Goal: Transaction & Acquisition: Obtain resource

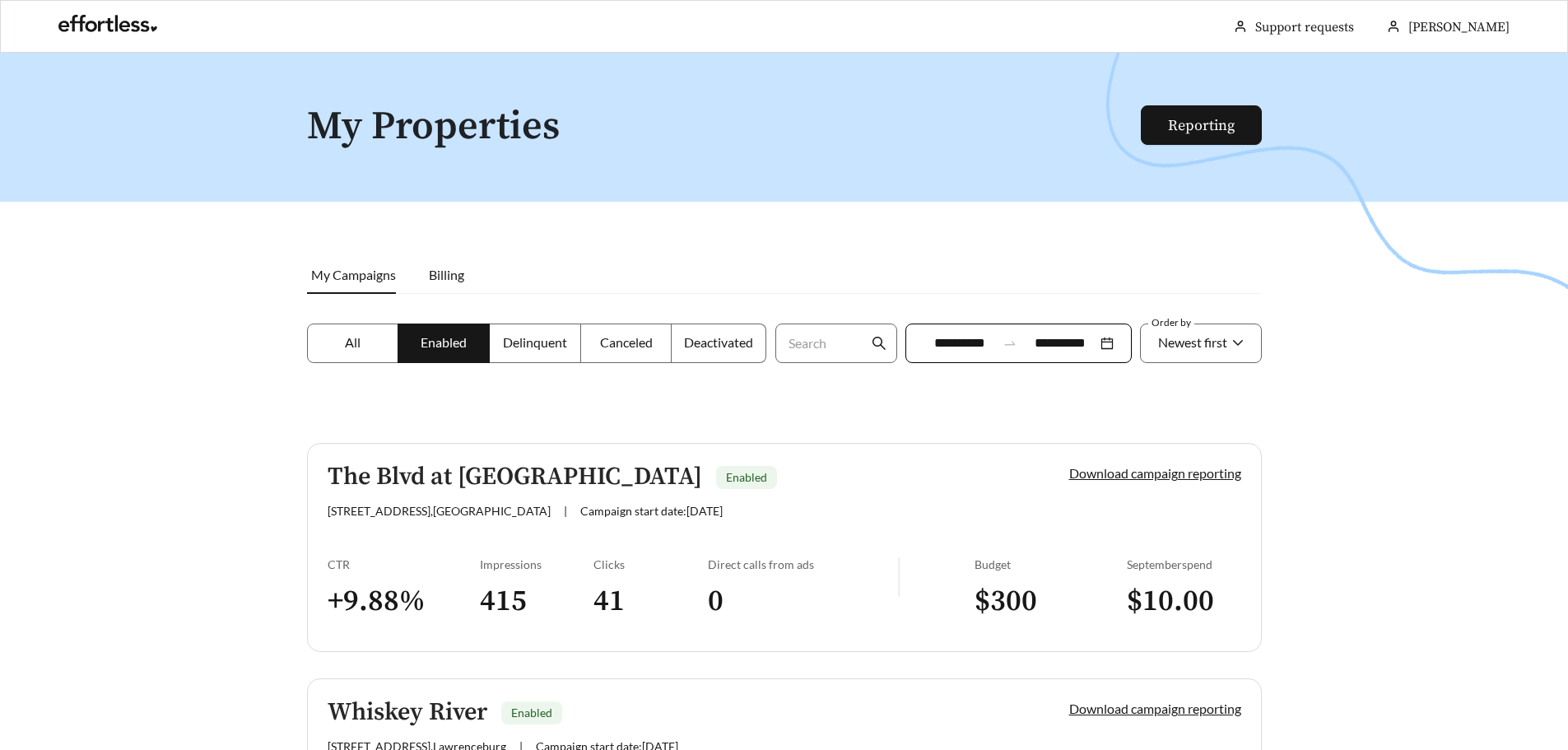
click at [207, 287] on div at bounding box center [784, 428] width 1568 height 750
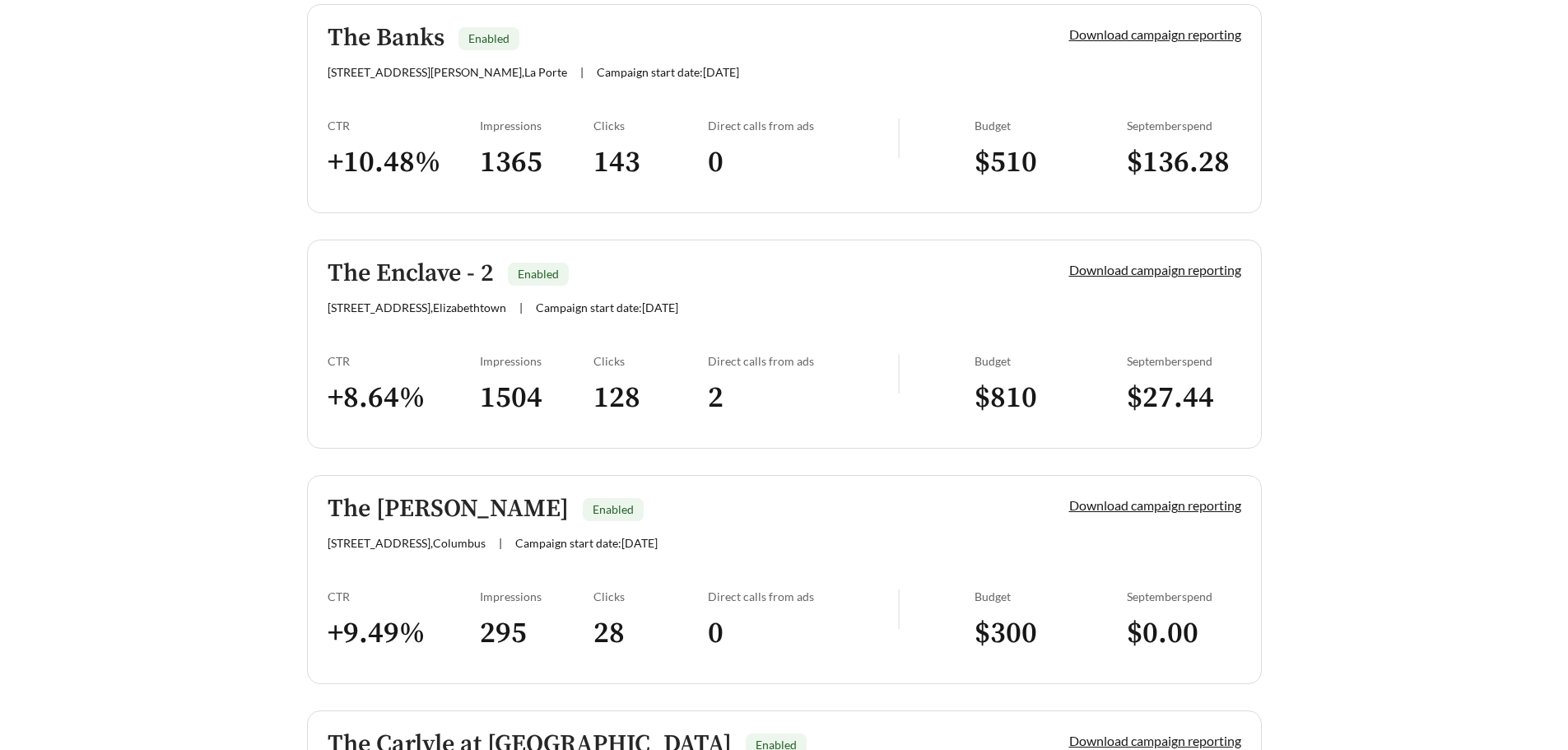
scroll to position [1153, 0]
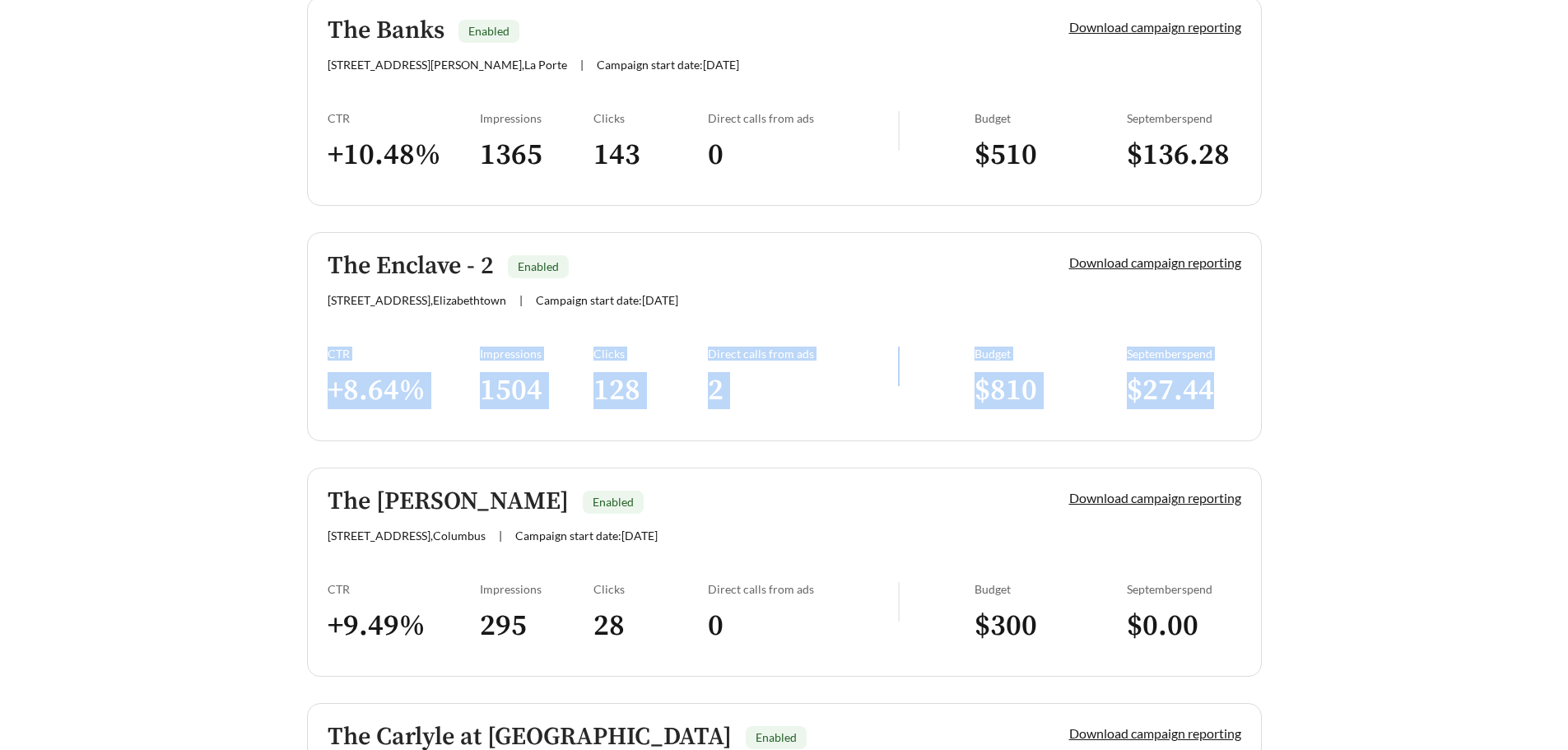
drag, startPoint x: 1387, startPoint y: 401, endPoint x: 71, endPoint y: 340, distance: 1317.4
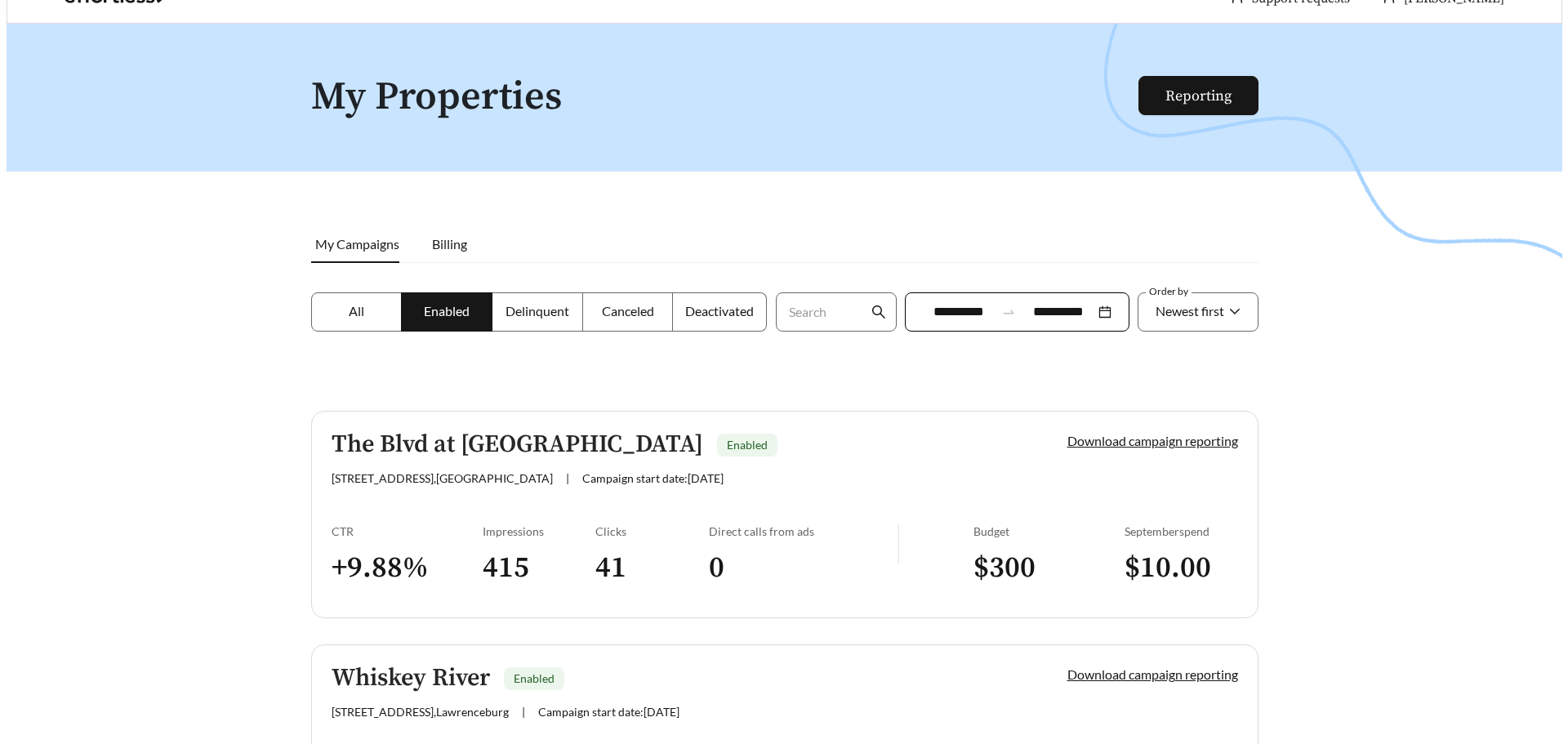
scroll to position [0, 0]
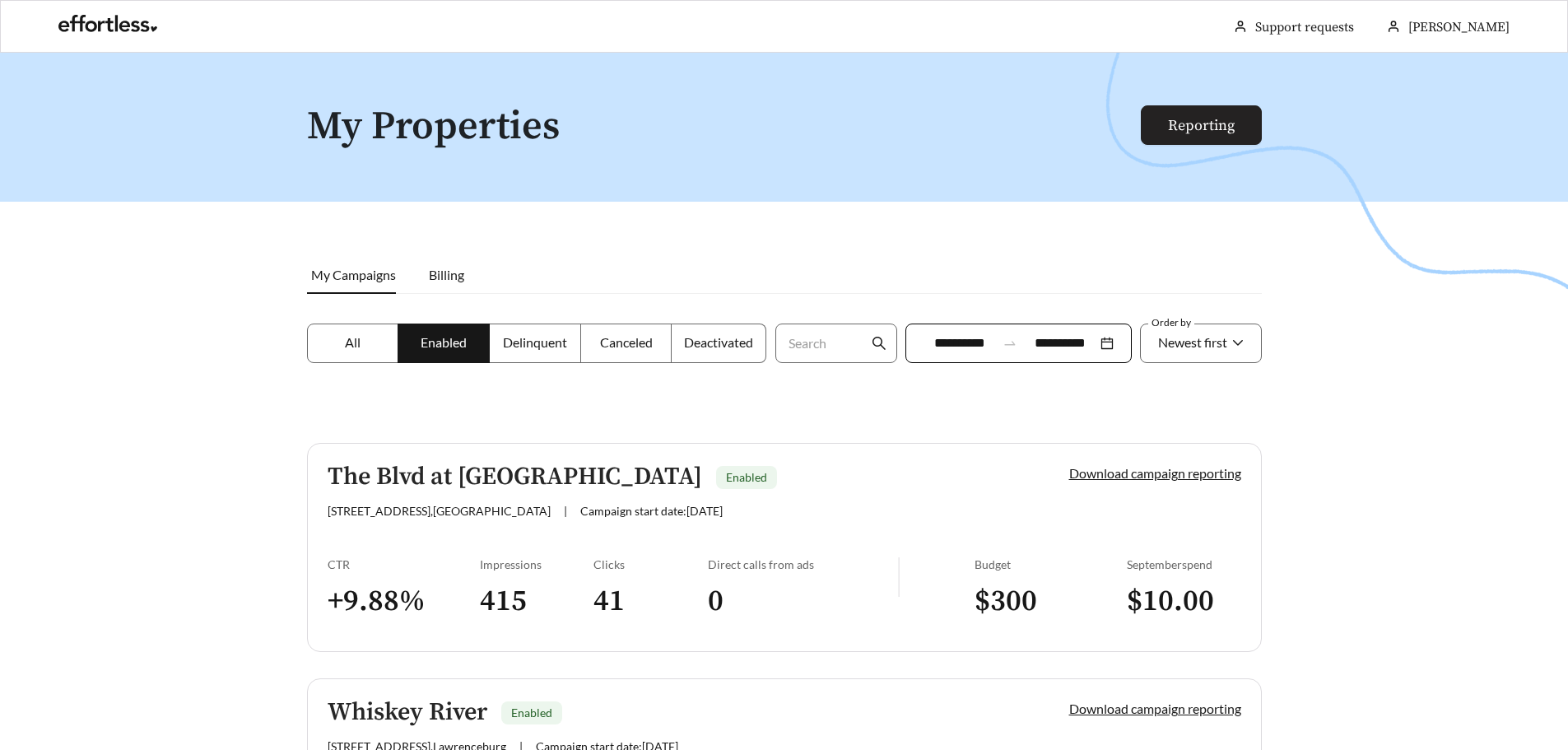
click at [1169, 122] on link "Reporting" at bounding box center [1202, 126] width 67 height 19
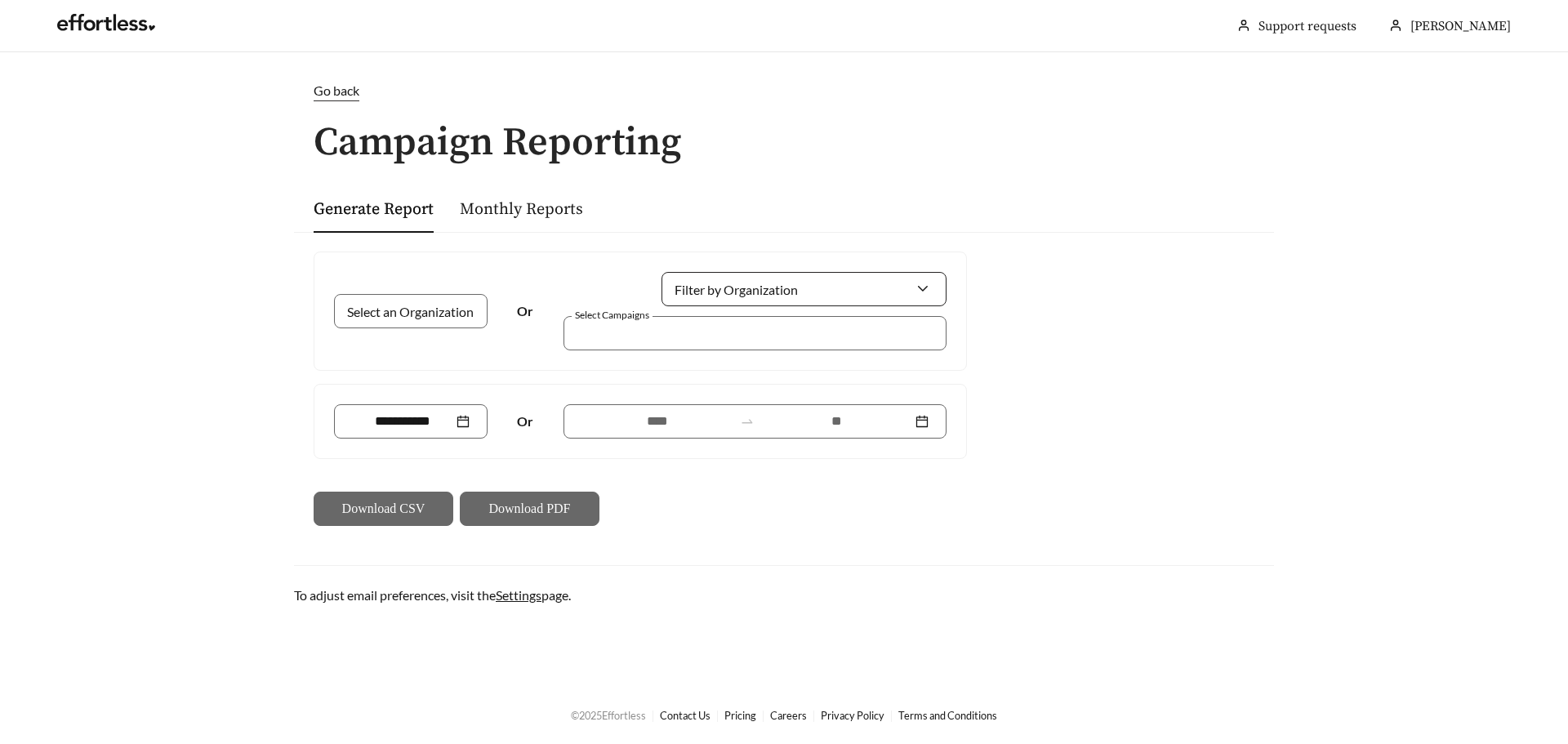
click at [808, 286] on input "Filter by Organization" at bounding box center [797, 289] width 236 height 32
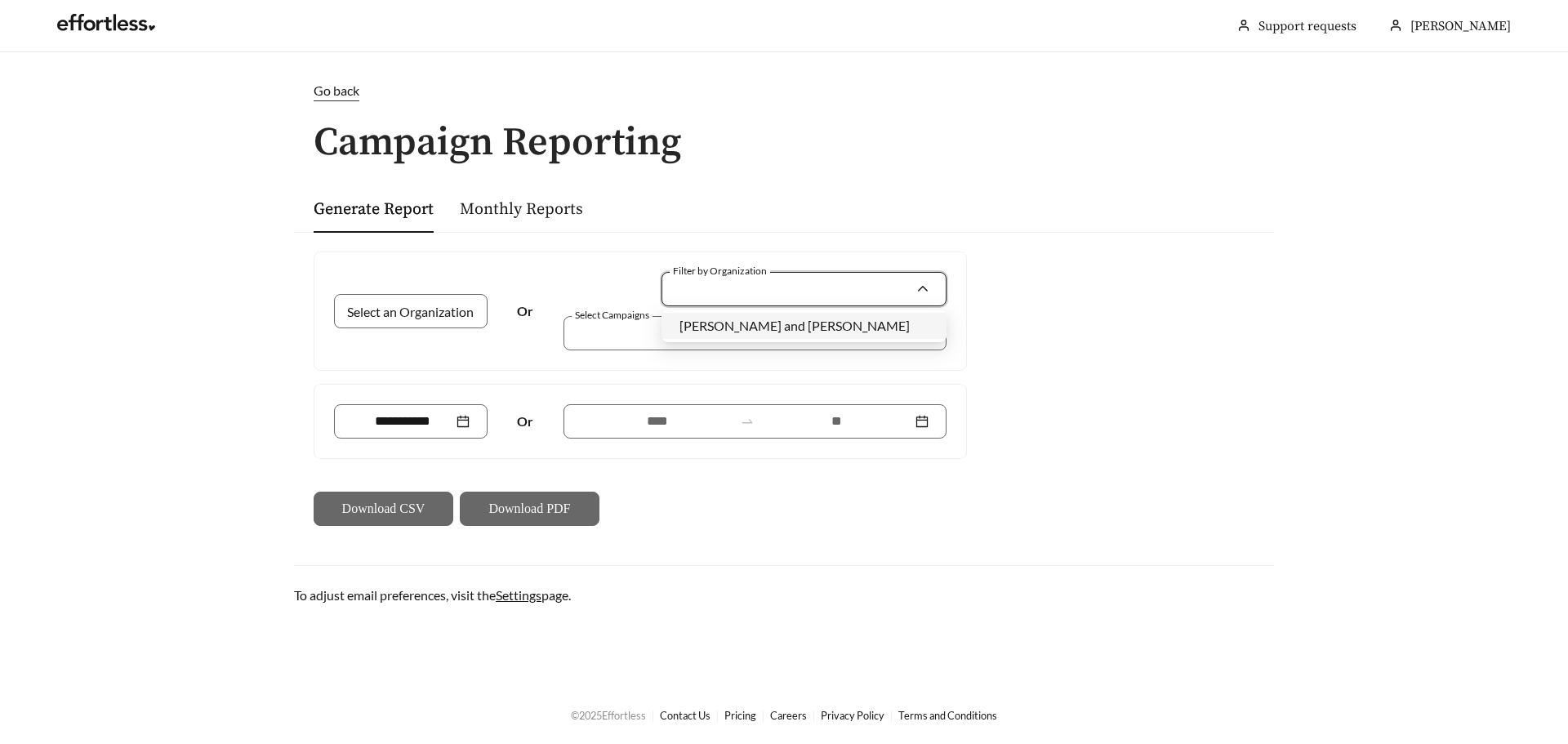
click at [785, 313] on div "[PERSON_NAME] and [PERSON_NAME]" at bounding box center [804, 326] width 285 height 26
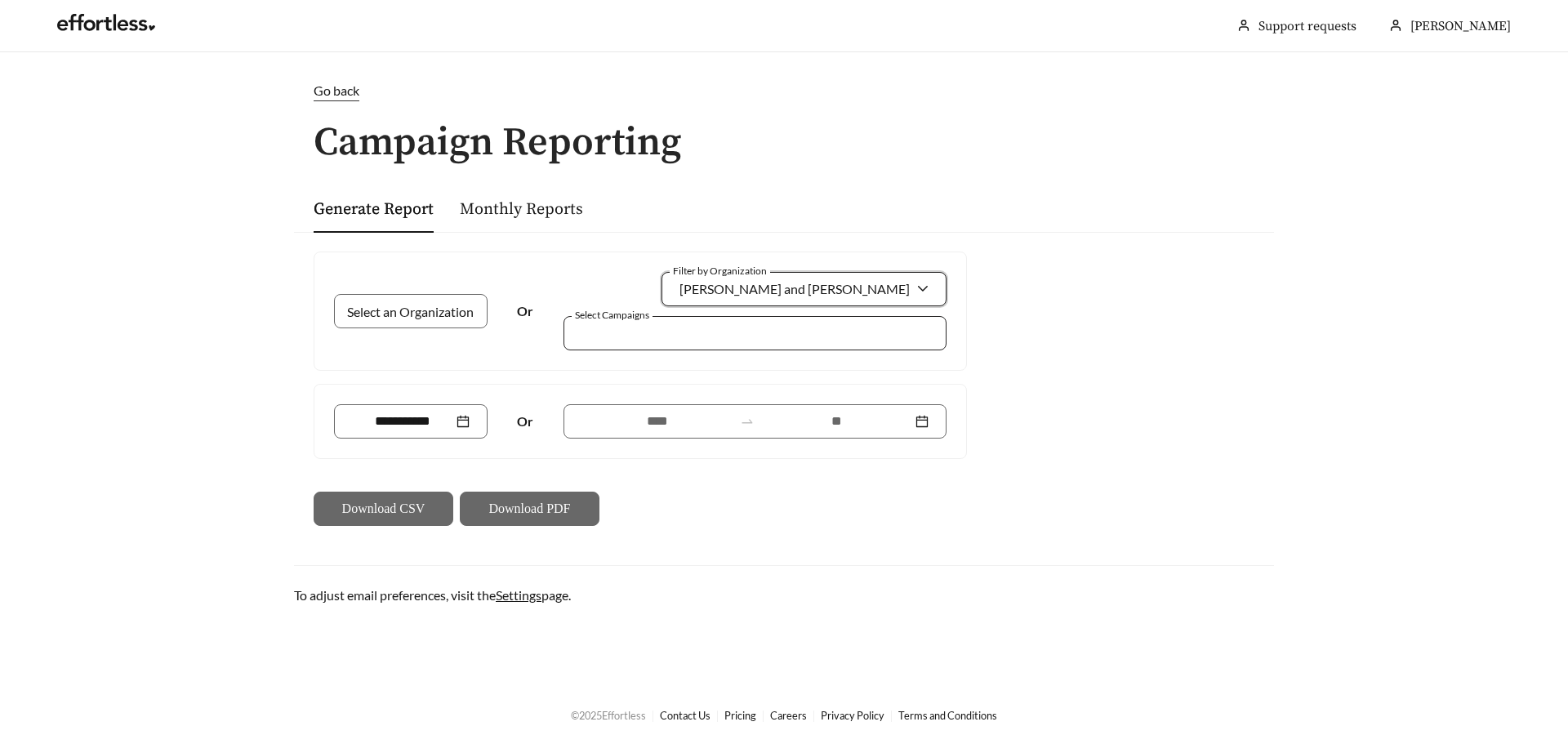
click at [767, 320] on div at bounding box center [755, 333] width 383 height 34
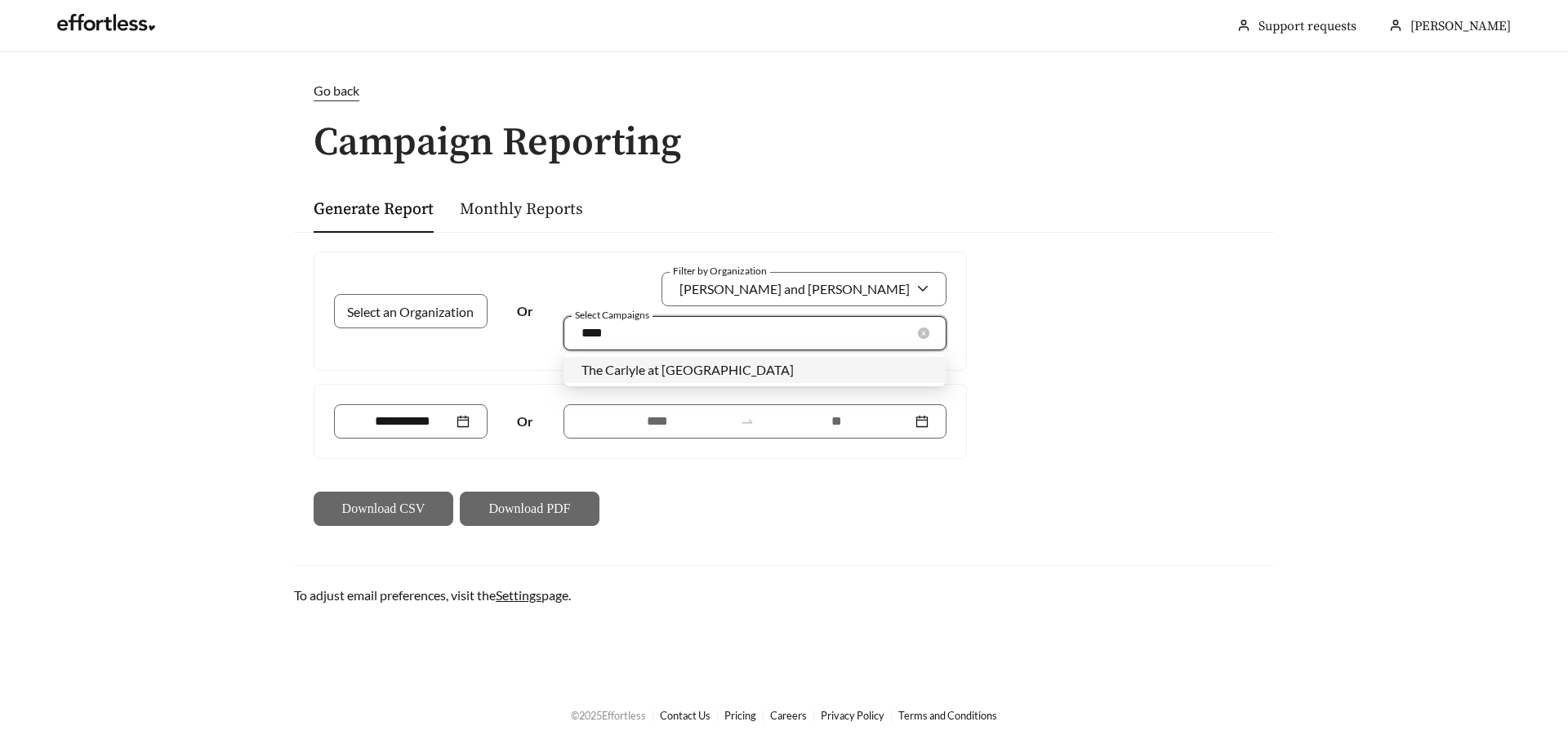
type input "*****"
click at [721, 372] on span "The Carlyle at [GEOGRAPHIC_DATA]" at bounding box center [687, 369] width 212 height 16
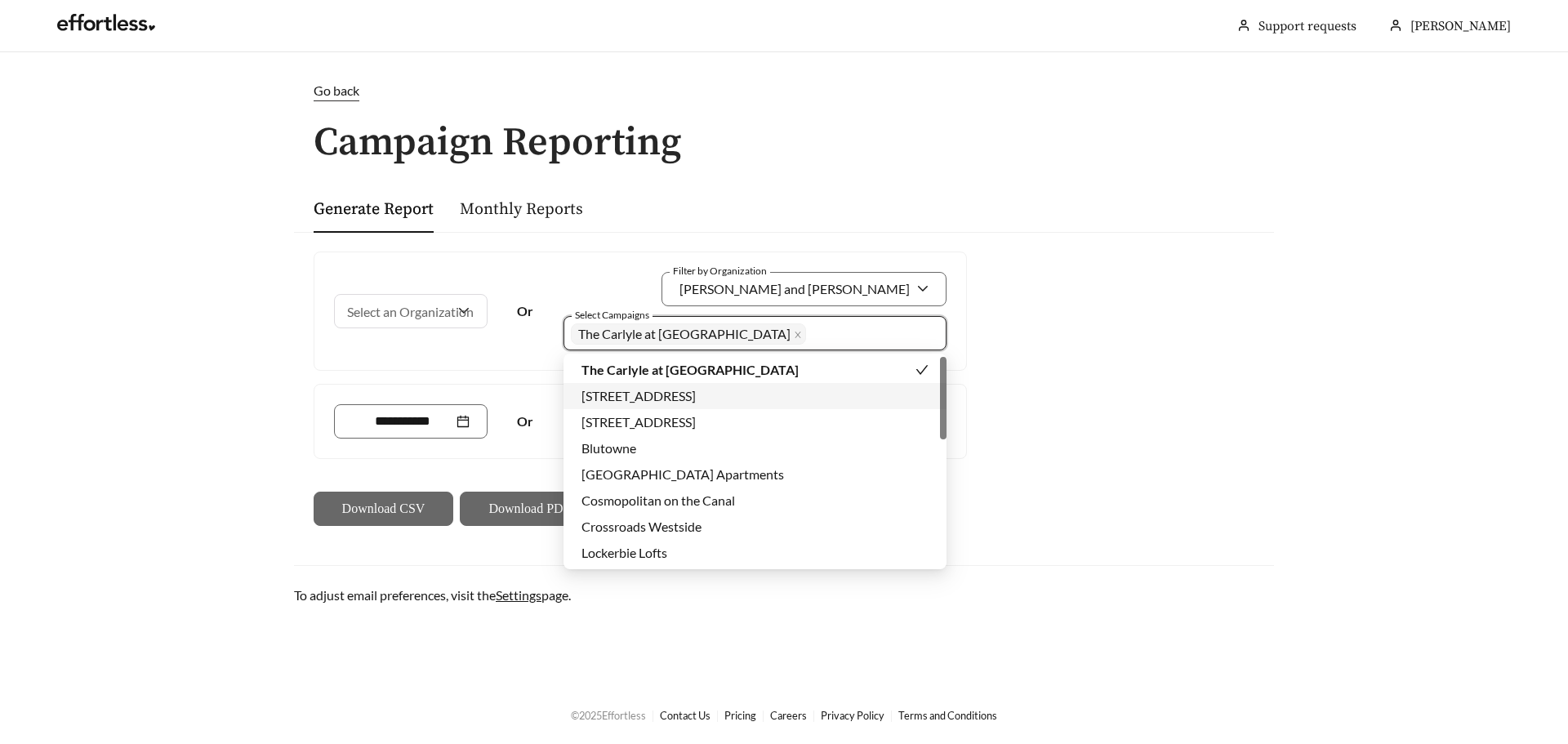
click at [1100, 403] on div "Select an Organization Or Filter by Organization [PERSON_NAME] and [PERSON_NAME…" at bounding box center [784, 389] width 980 height 313
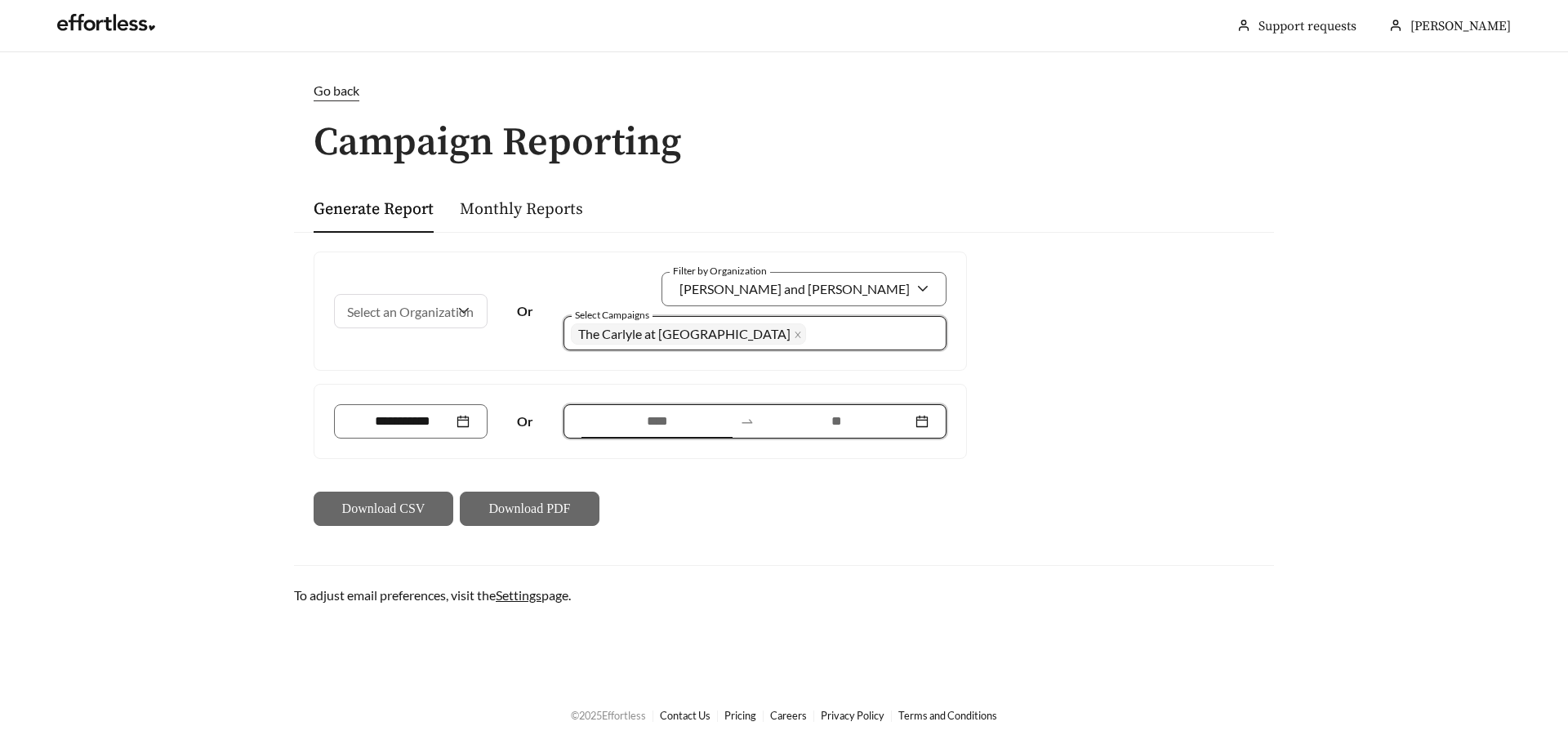
click at [654, 427] on input at bounding box center [657, 422] width 151 height 19
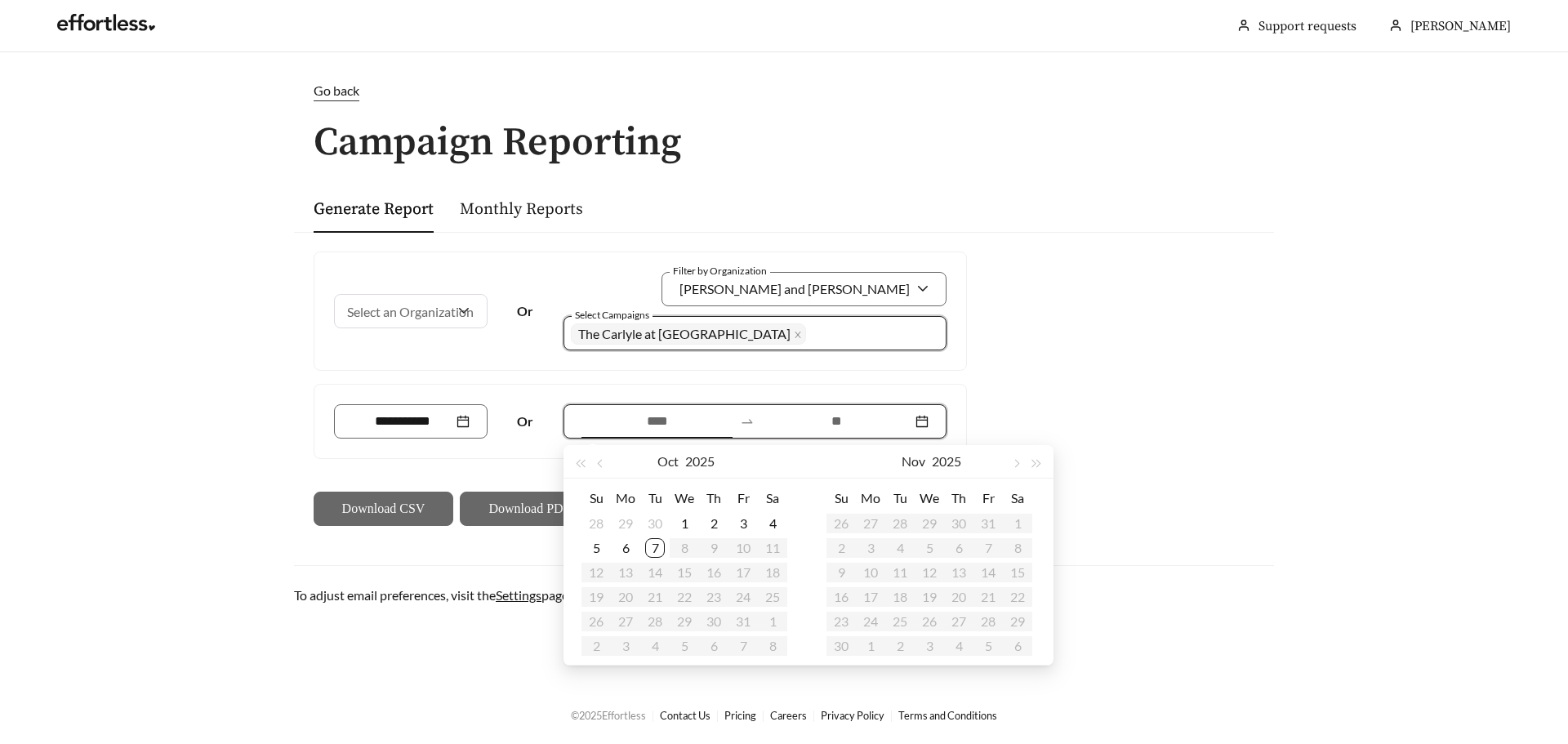
click at [1273, 410] on div "Select an Organization Or Filter by Organization [PERSON_NAME] and [PERSON_NAME…" at bounding box center [784, 389] width 980 height 313
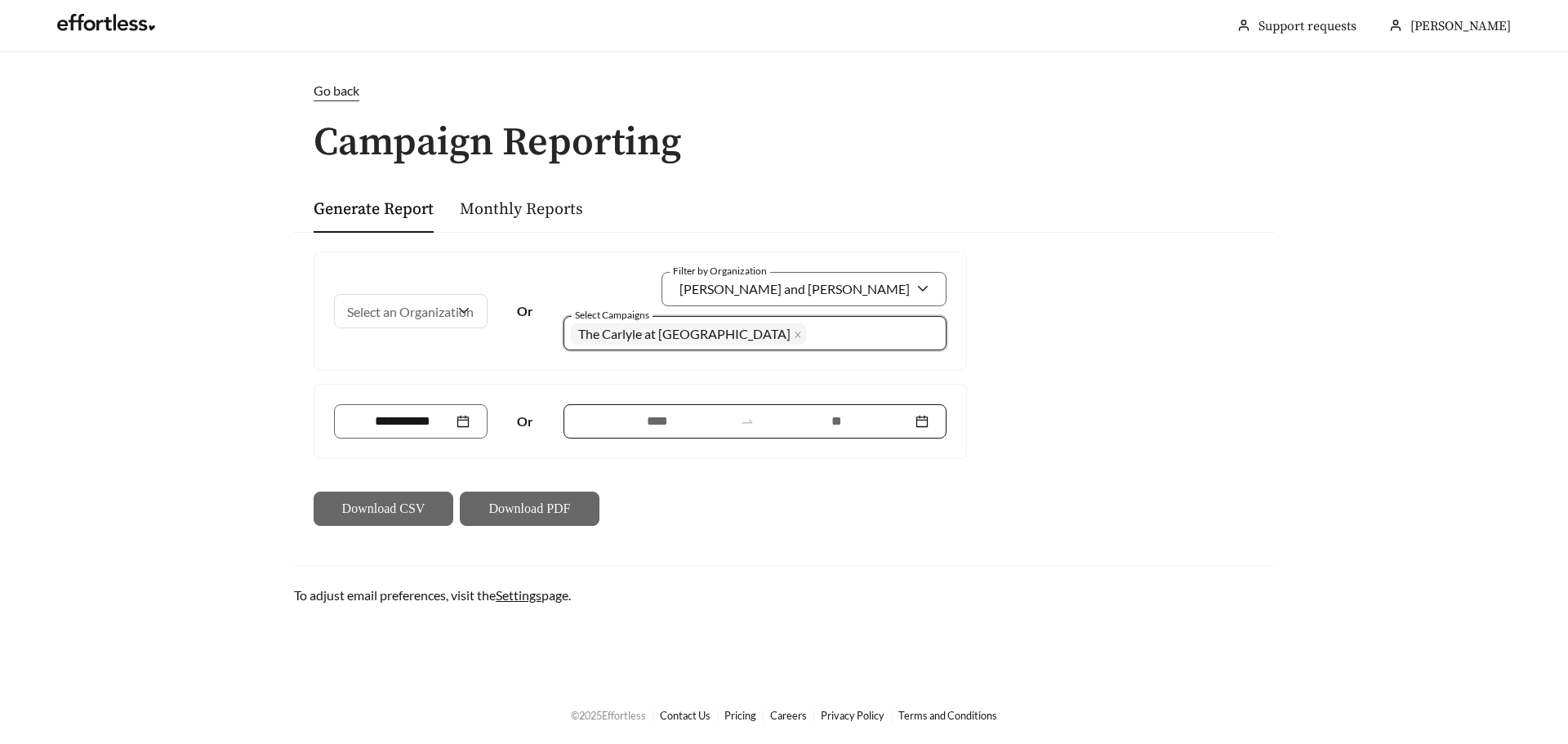
click at [674, 414] on input at bounding box center [657, 422] width 151 height 19
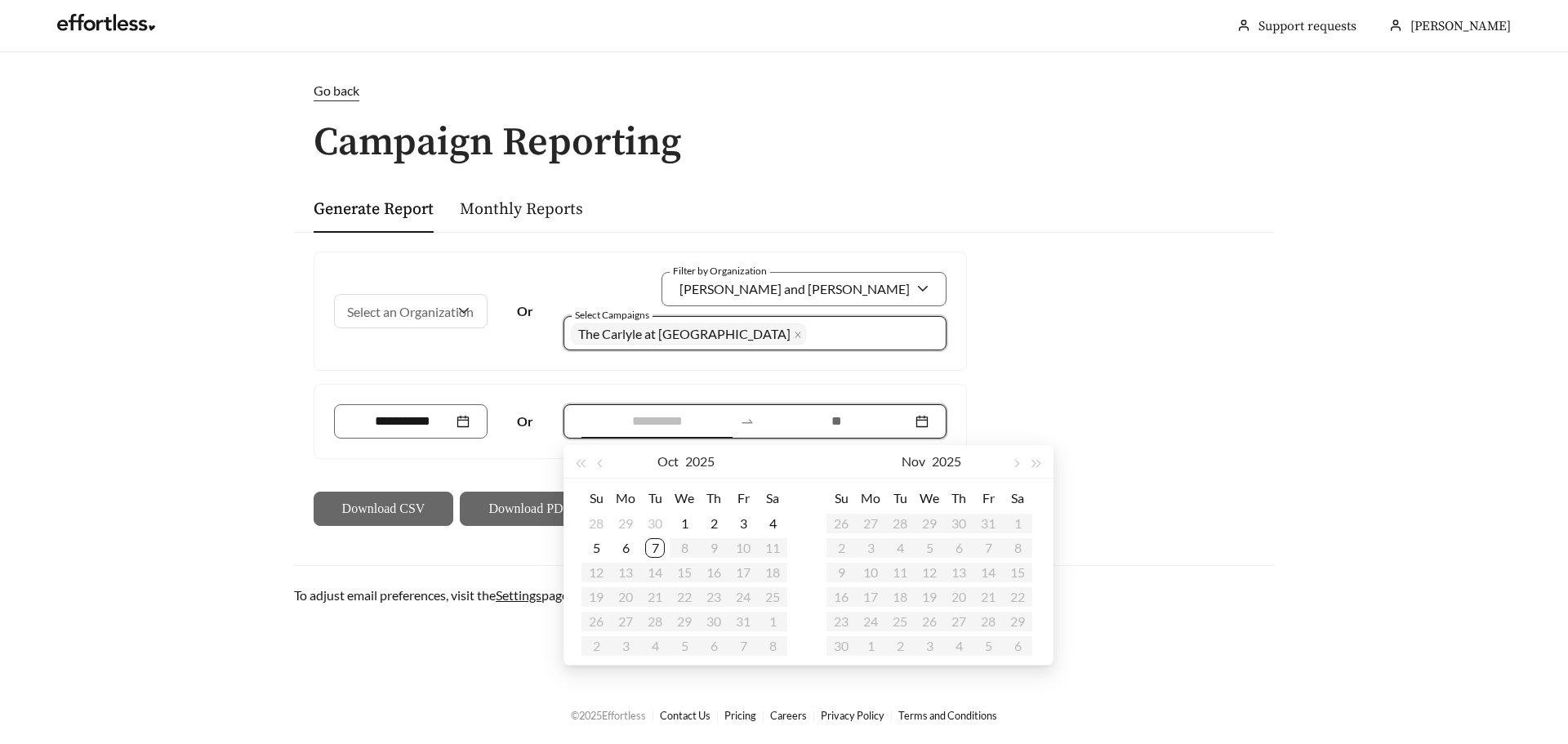
type input "**********"
click at [683, 519] on div "1" at bounding box center [684, 524] width 19 height 19
type input "**********"
click at [659, 543] on div "7" at bounding box center [655, 548] width 19 height 19
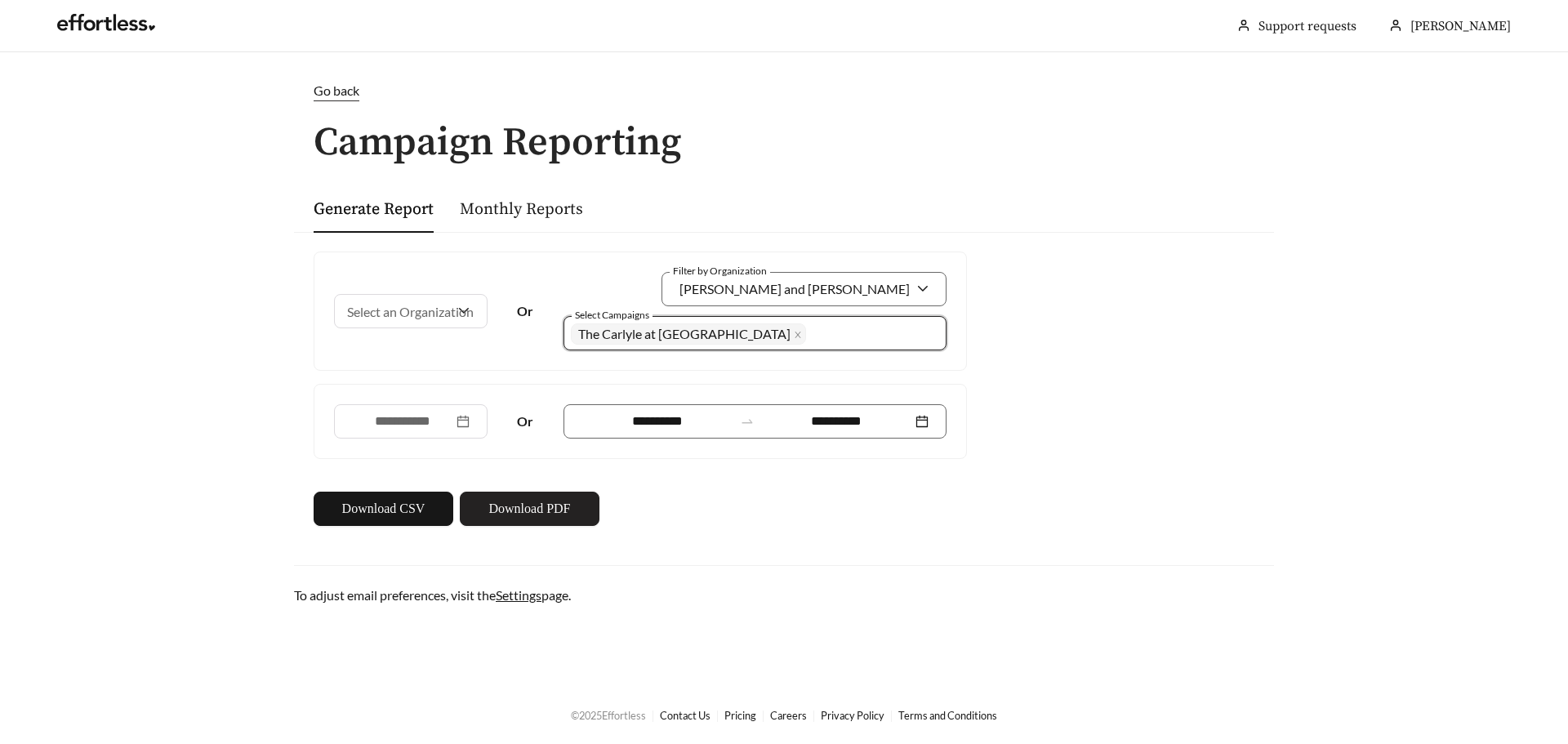
click at [536, 511] on span "Download PDF" at bounding box center [530, 509] width 82 height 19
click at [741, 334] on span "The Carlyle at [GEOGRAPHIC_DATA]" at bounding box center [684, 334] width 212 height 16
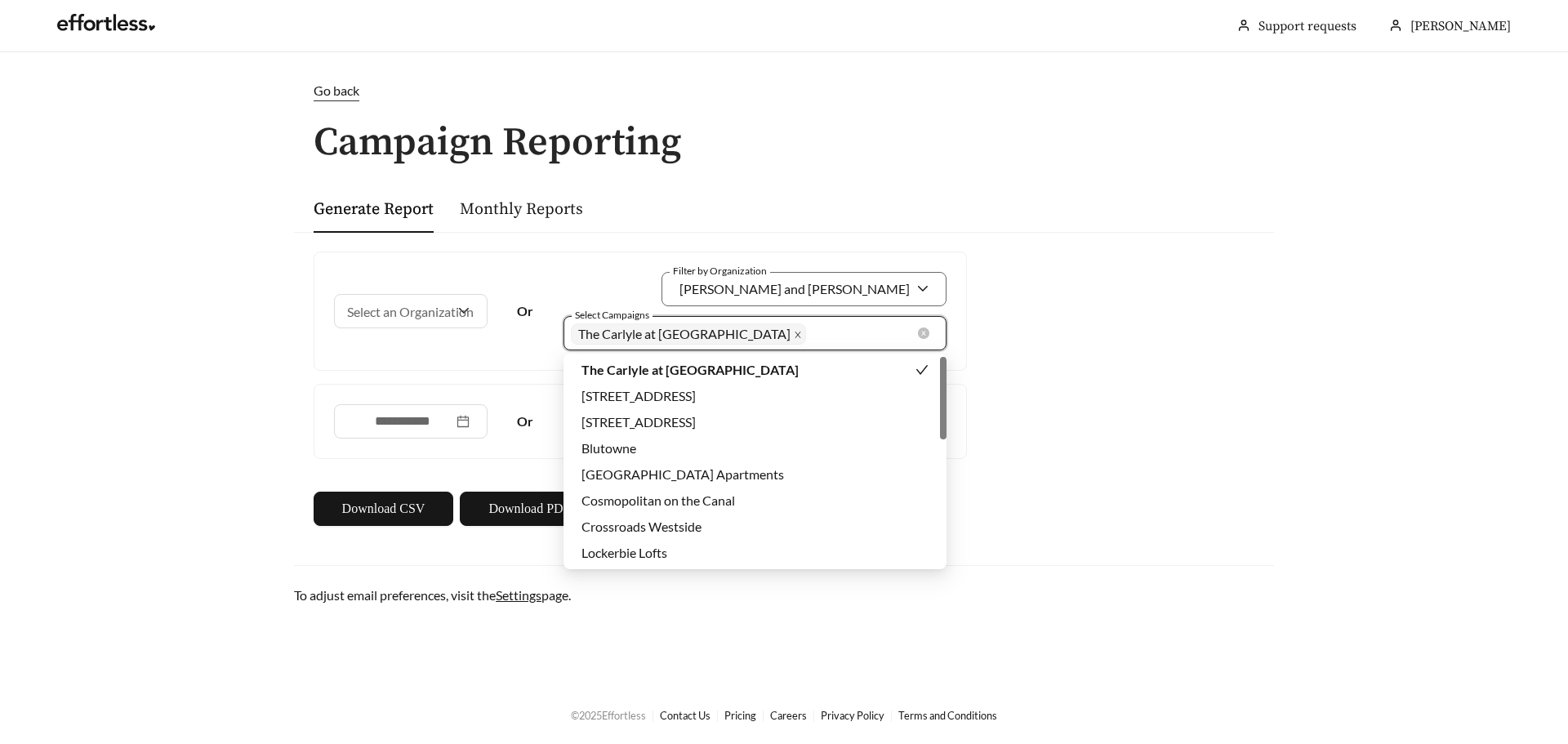
click at [794, 329] on span at bounding box center [797, 334] width 8 height 19
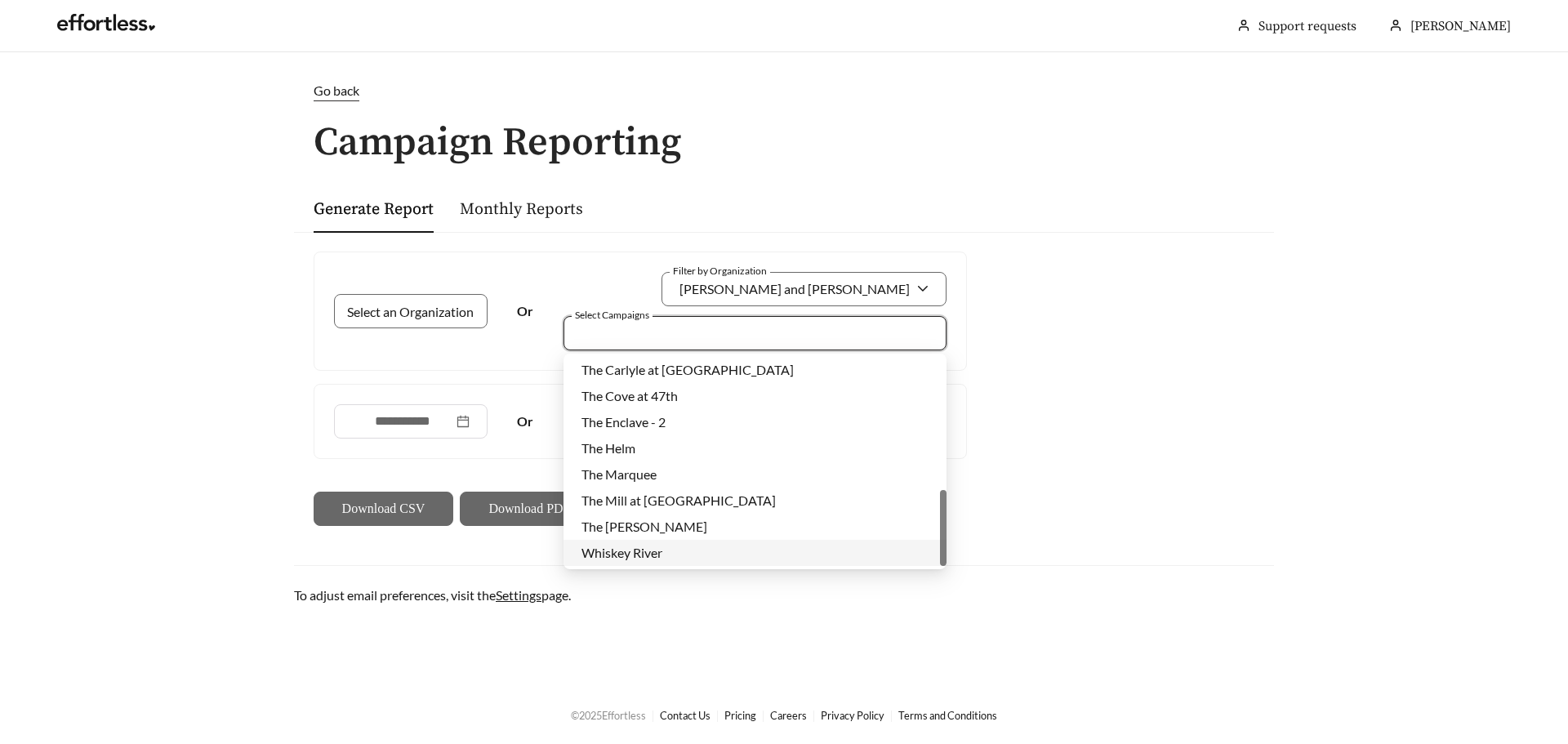
scroll to position [203, 0]
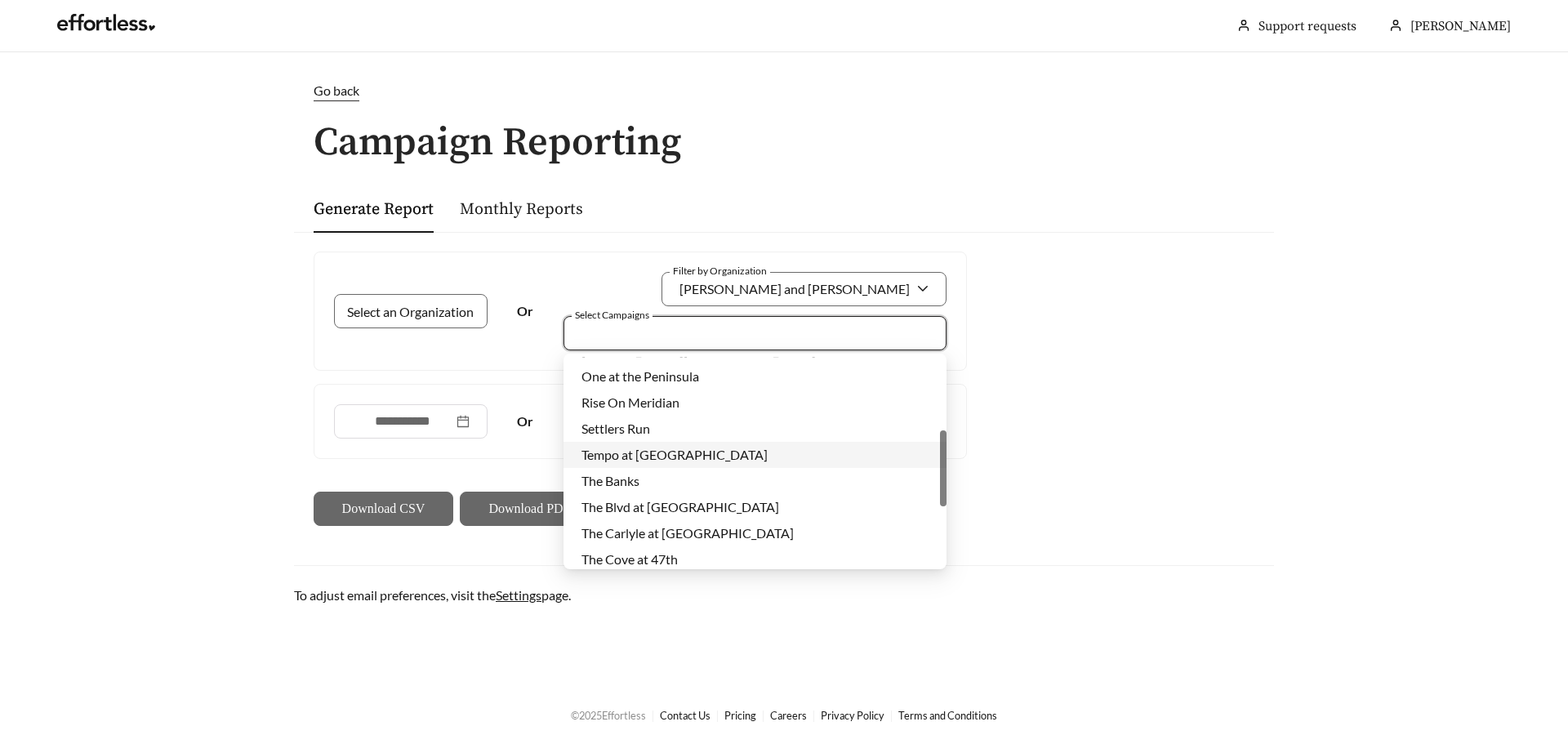
click at [693, 456] on span "Tempo at [GEOGRAPHIC_DATA]" at bounding box center [674, 455] width 186 height 16
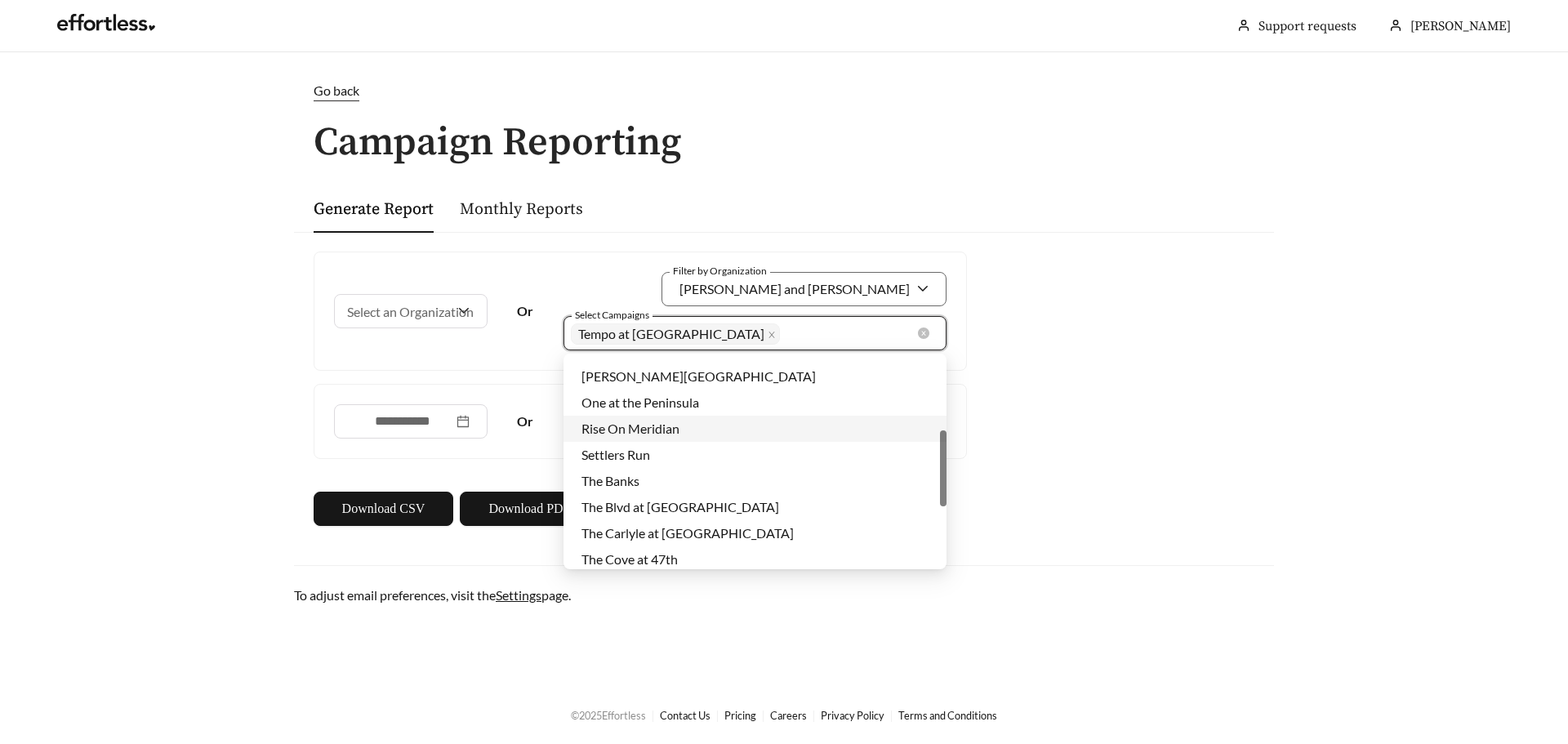
click at [1185, 412] on div "**********" at bounding box center [784, 389] width 980 height 313
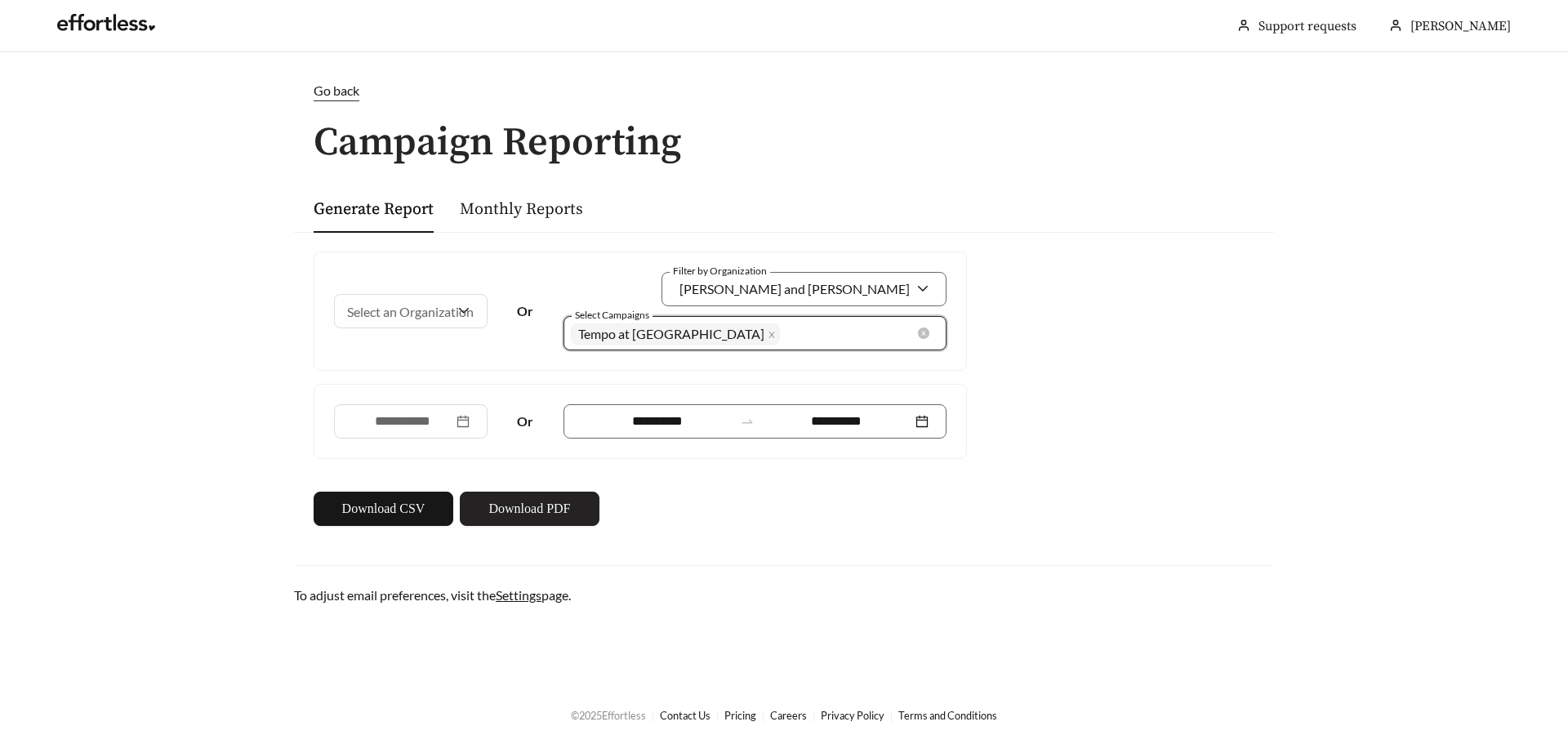
click at [526, 511] on span "Download PDF" at bounding box center [530, 509] width 82 height 19
click at [1296, 424] on main "**********" at bounding box center [784, 369] width 1568 height 633
click at [501, 517] on span "Download PDF" at bounding box center [530, 509] width 82 height 19
